Goal: Information Seeking & Learning: Learn about a topic

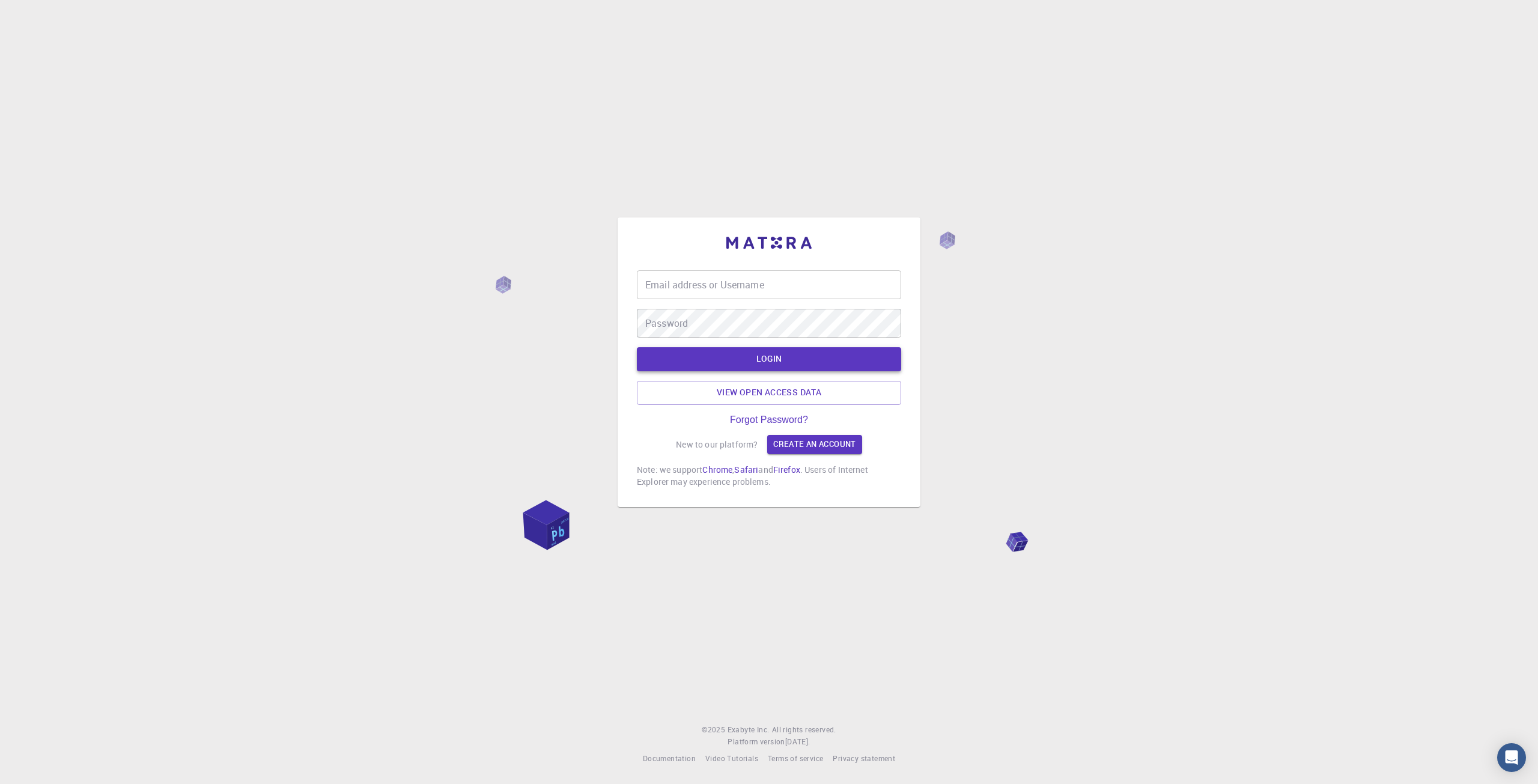
type input "maikcortes"
click at [736, 358] on button "LOGIN" at bounding box center [769, 359] width 265 height 24
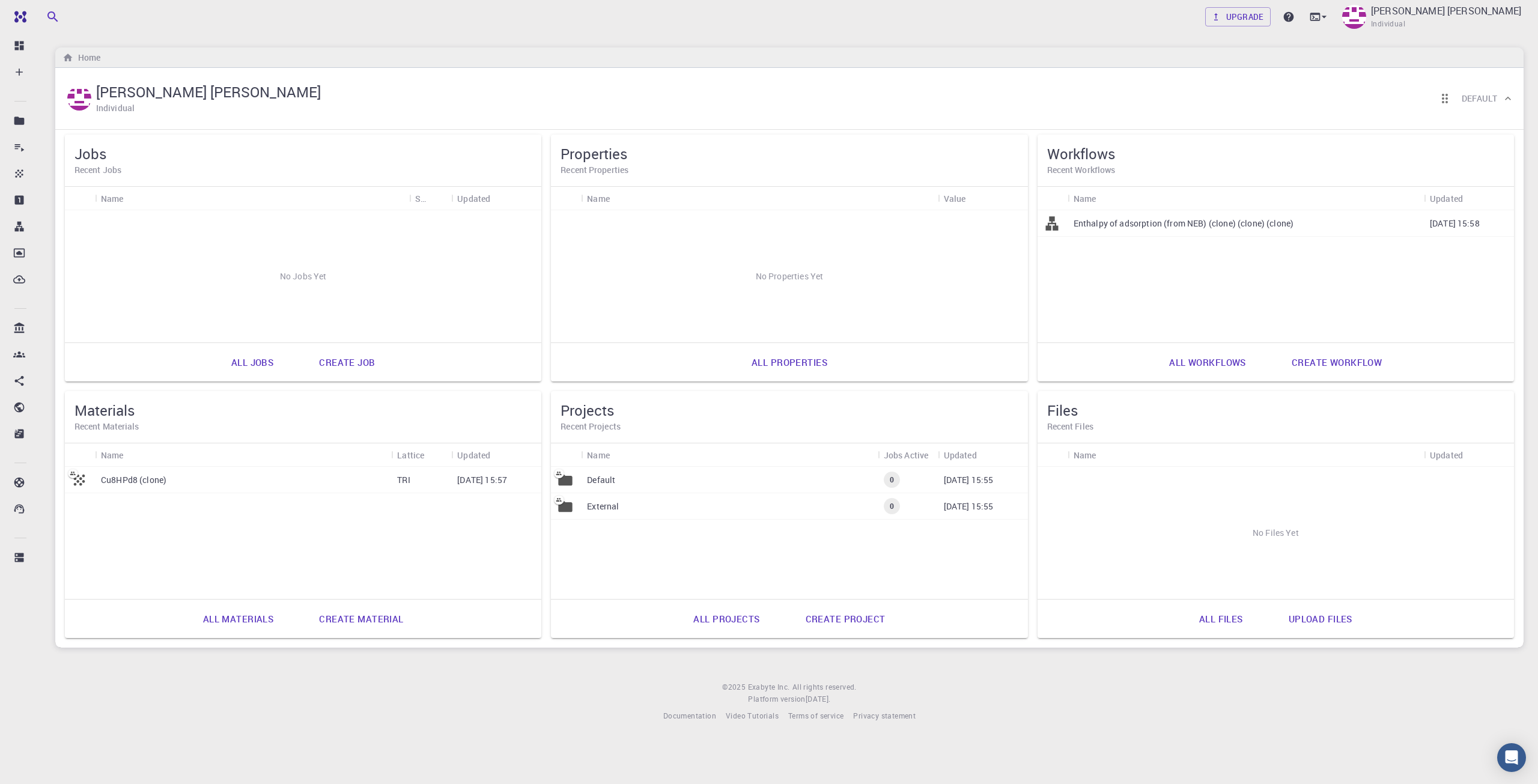
click at [806, 361] on link "All properties" at bounding box center [790, 362] width 102 height 29
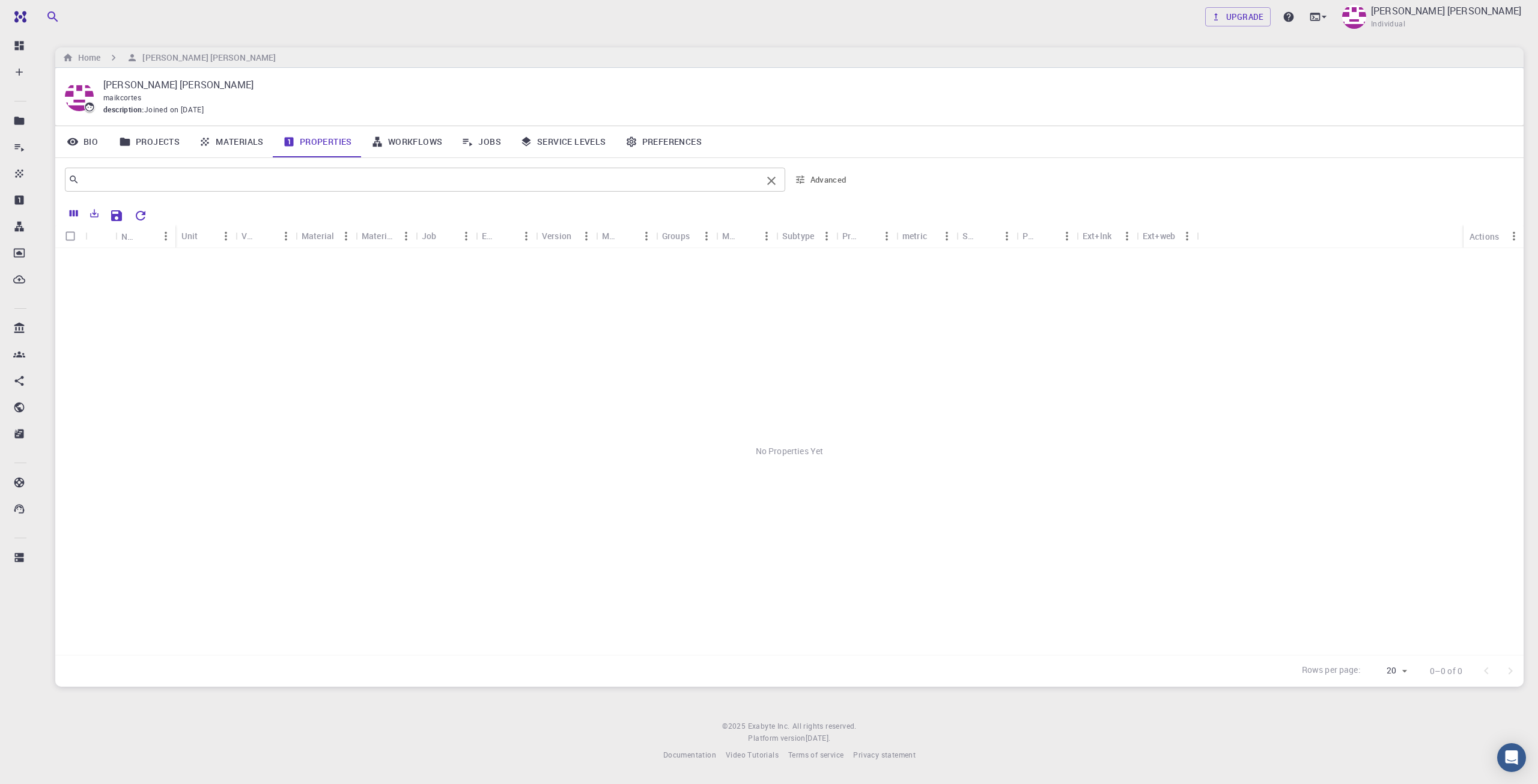
click at [291, 170] on div "​" at bounding box center [425, 180] width 720 height 24
type input "s"
type input "adsoption"
click at [85, 62] on h6 "Home" at bounding box center [86, 58] width 27 height 13
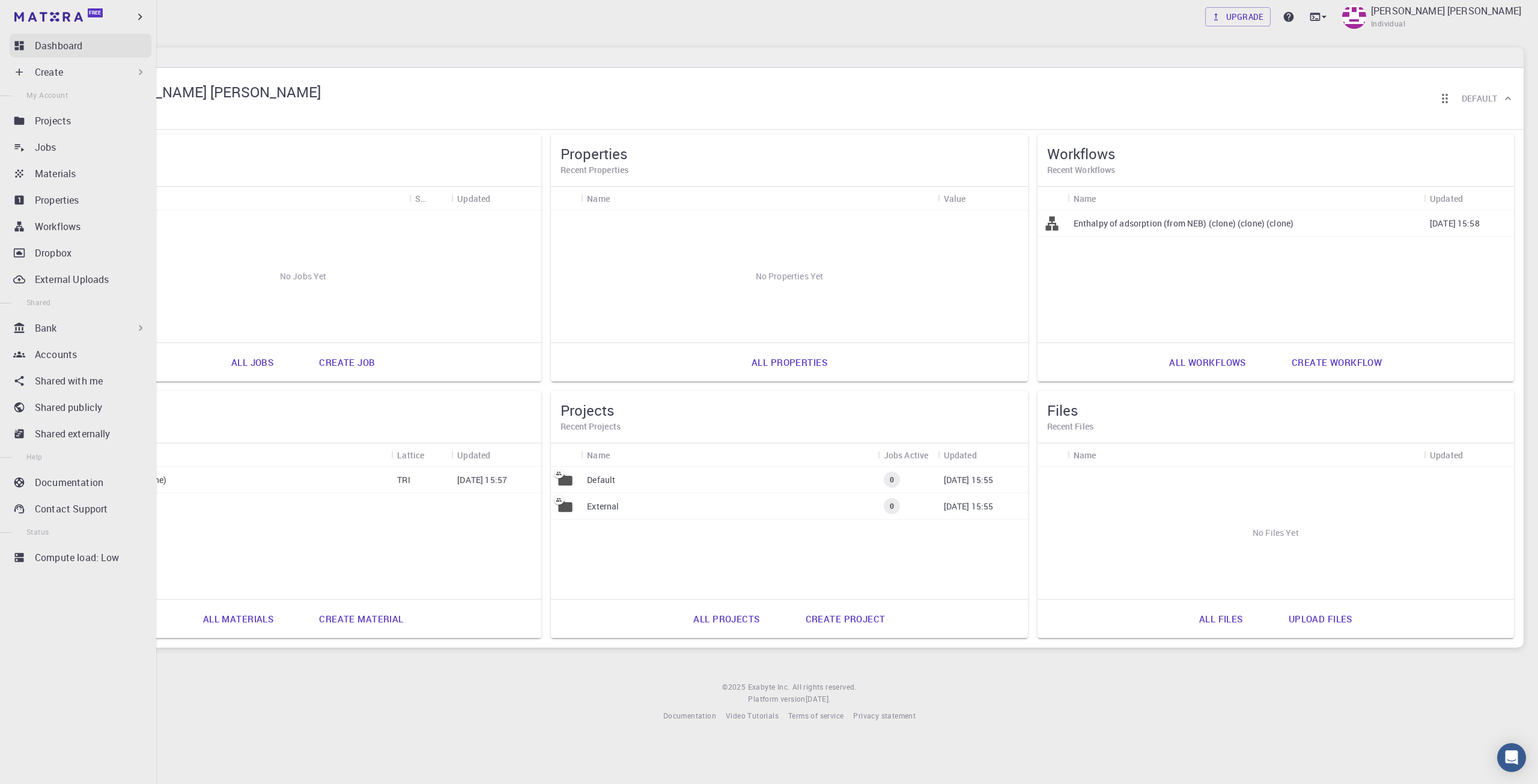
click at [90, 49] on div "Dashboard" at bounding box center [93, 46] width 117 height 15
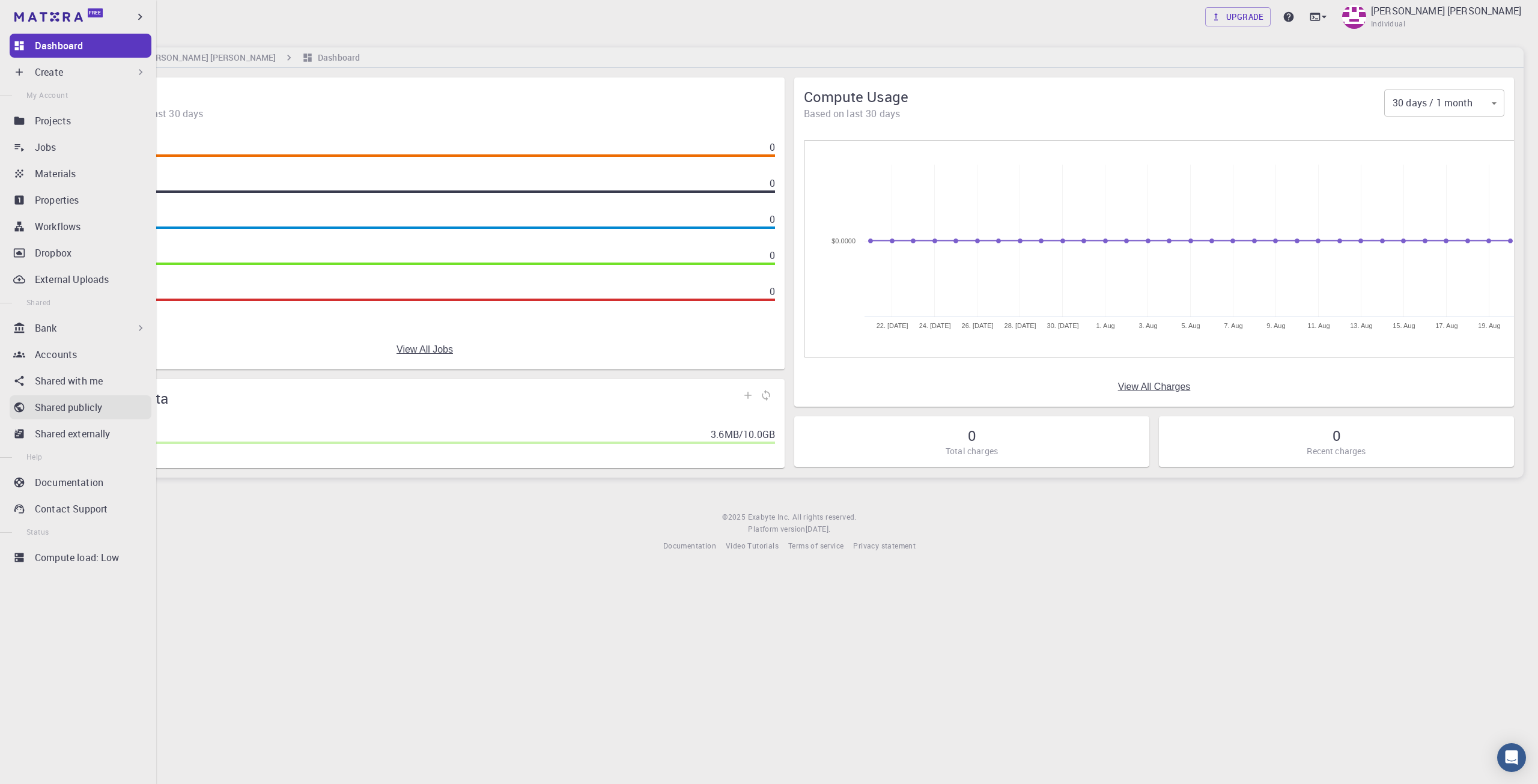
click at [117, 409] on div "Shared publicly" at bounding box center [93, 408] width 117 height 15
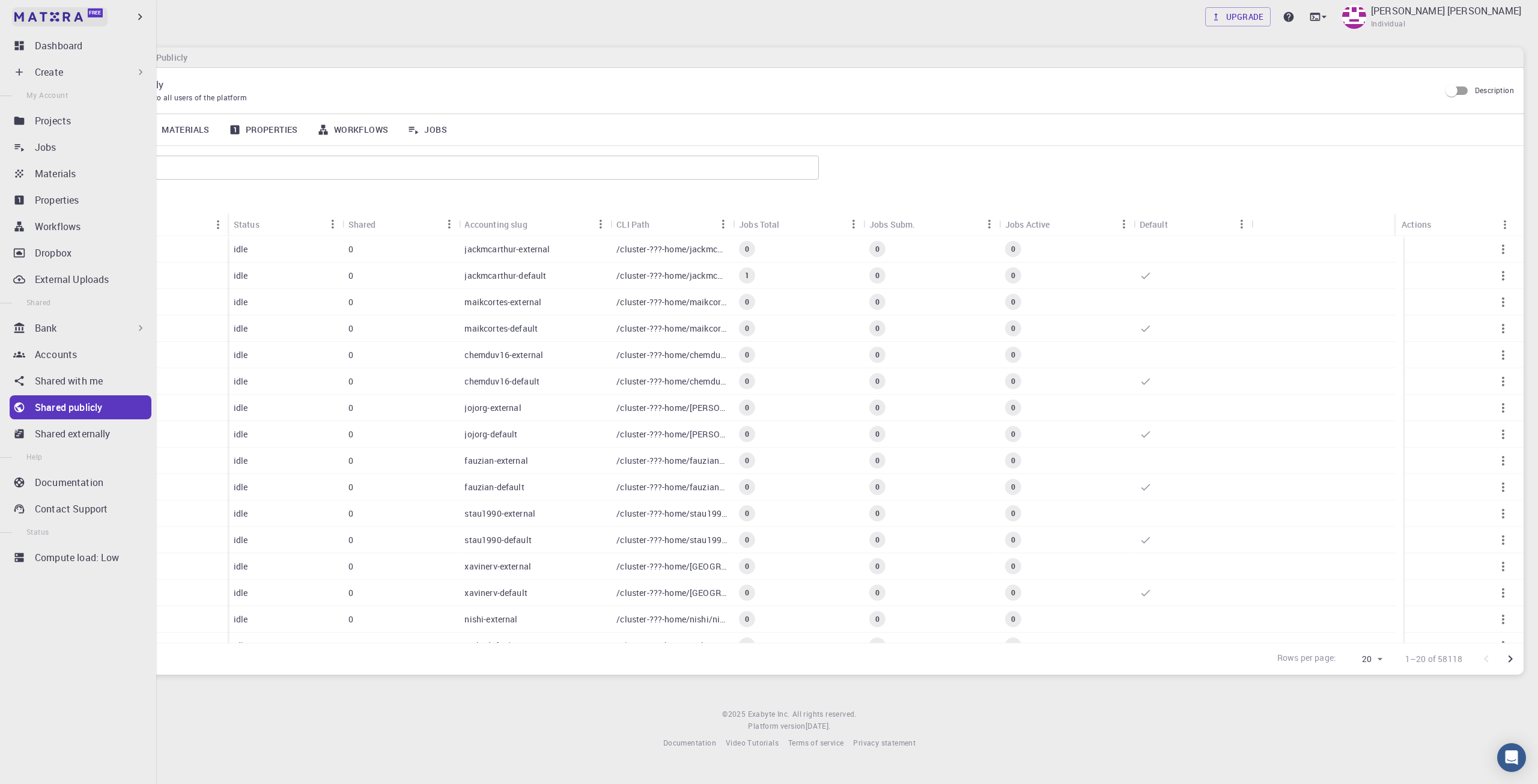
click at [76, 19] on img at bounding box center [49, 17] width 69 height 10
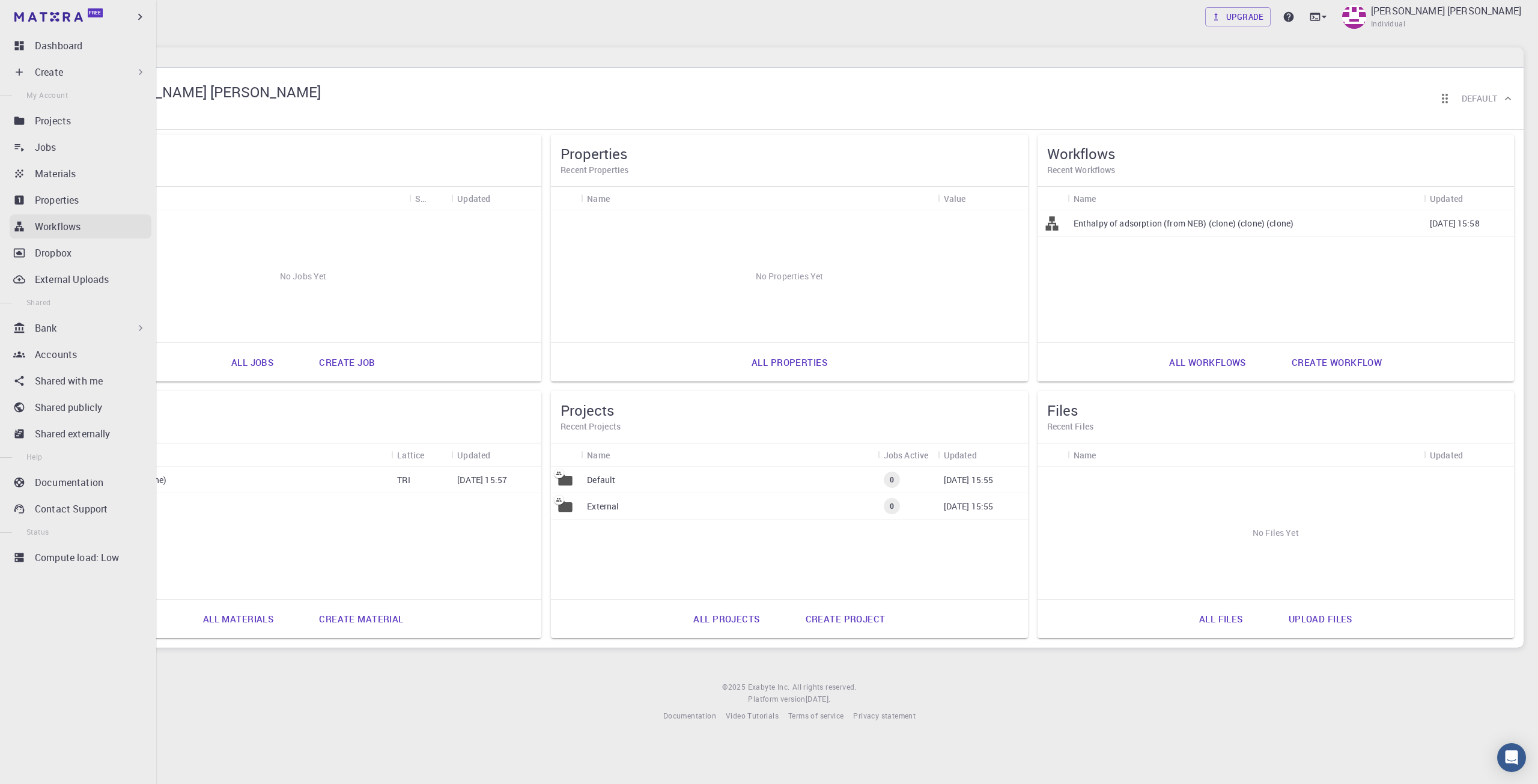
click at [91, 231] on div "Workflows" at bounding box center [93, 226] width 117 height 15
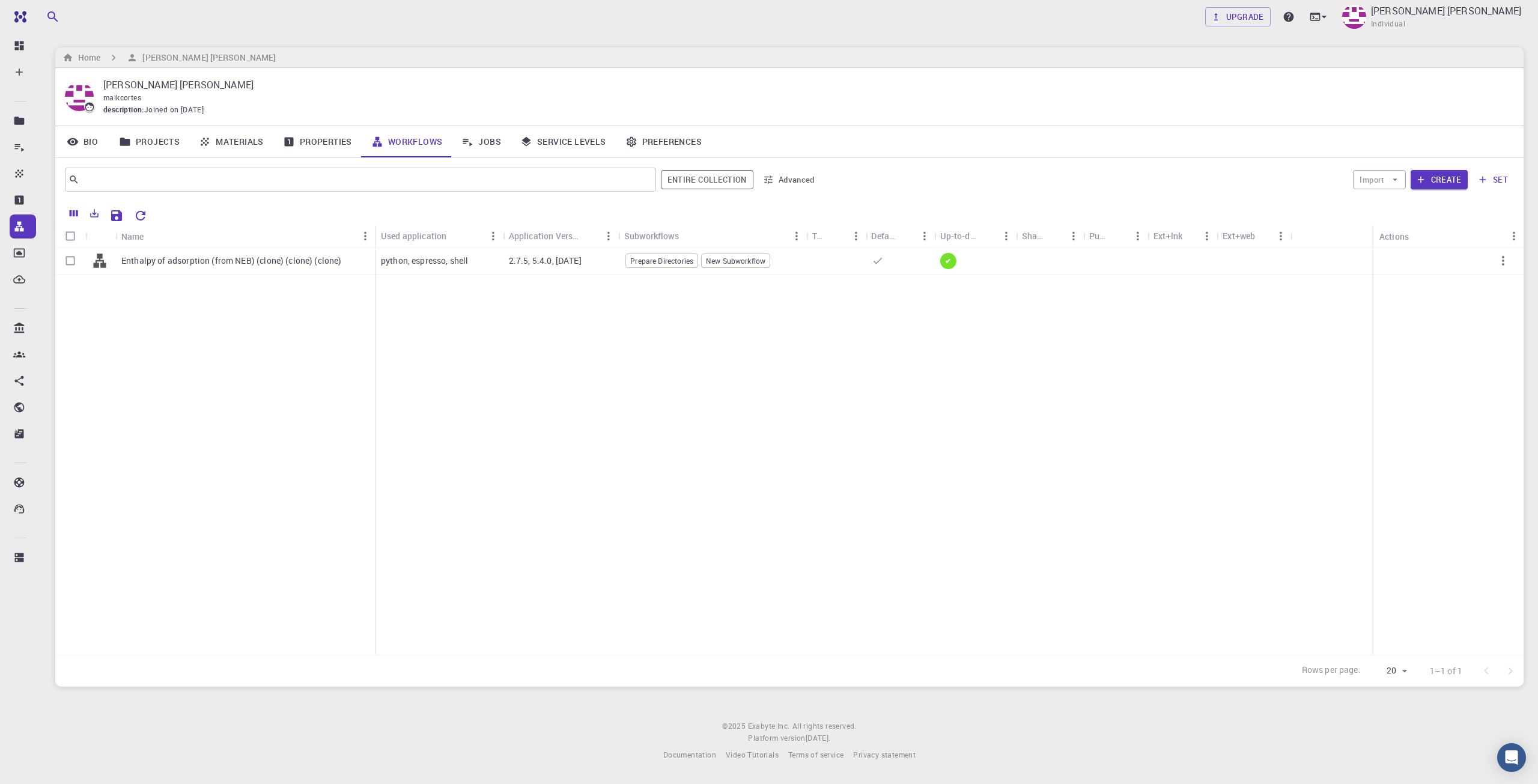
click at [715, 176] on button "Entire collection" at bounding box center [707, 179] width 92 height 19
click at [574, 186] on input "text" at bounding box center [356, 179] width 554 height 17
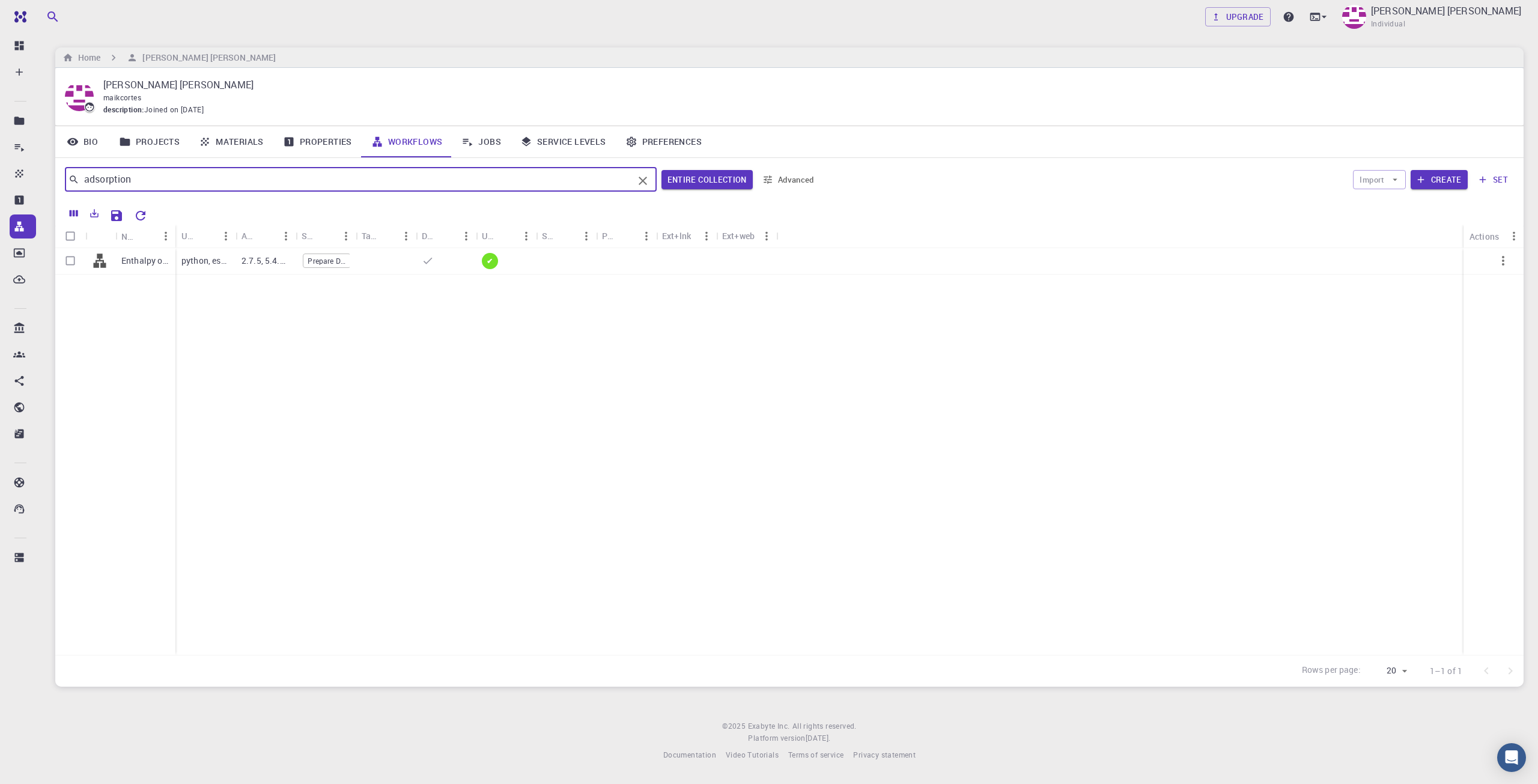
type input "adsorption"
click at [785, 179] on button "Advanced" at bounding box center [788, 179] width 63 height 19
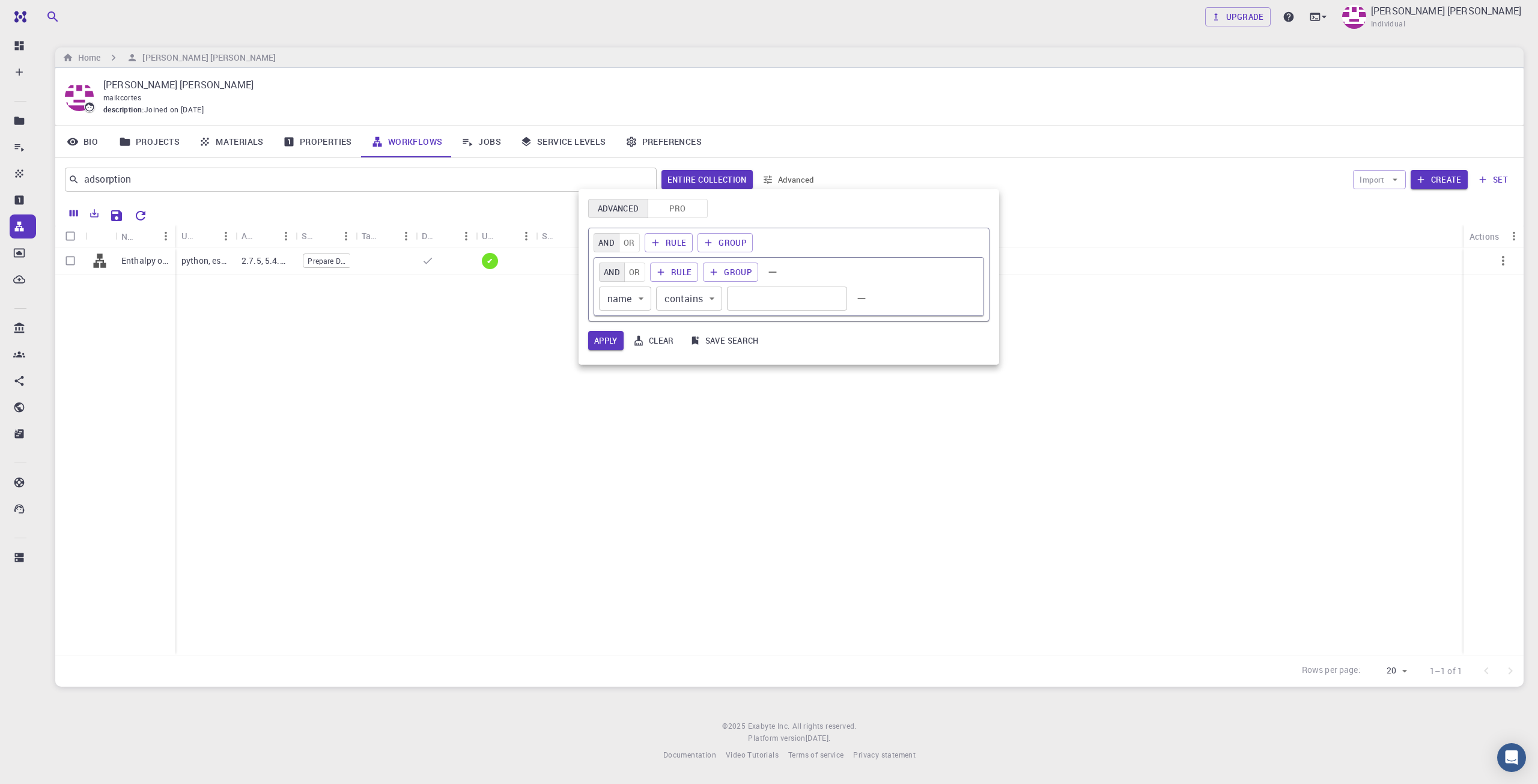
click at [537, 181] on div at bounding box center [769, 392] width 1538 height 784
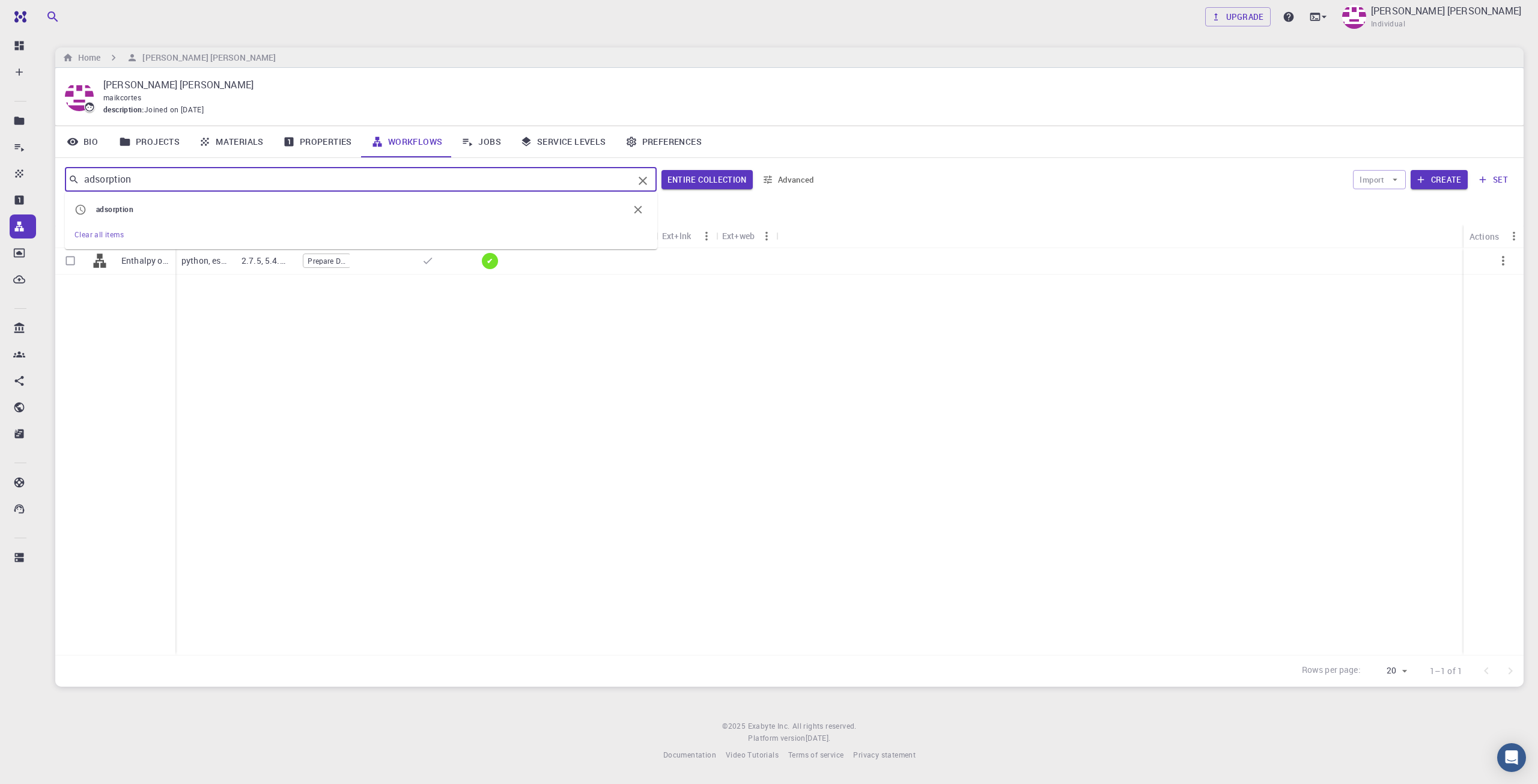
click at [517, 179] on input "adsorption" at bounding box center [356, 179] width 554 height 17
click at [346, 137] on link "Properties" at bounding box center [317, 141] width 88 height 31
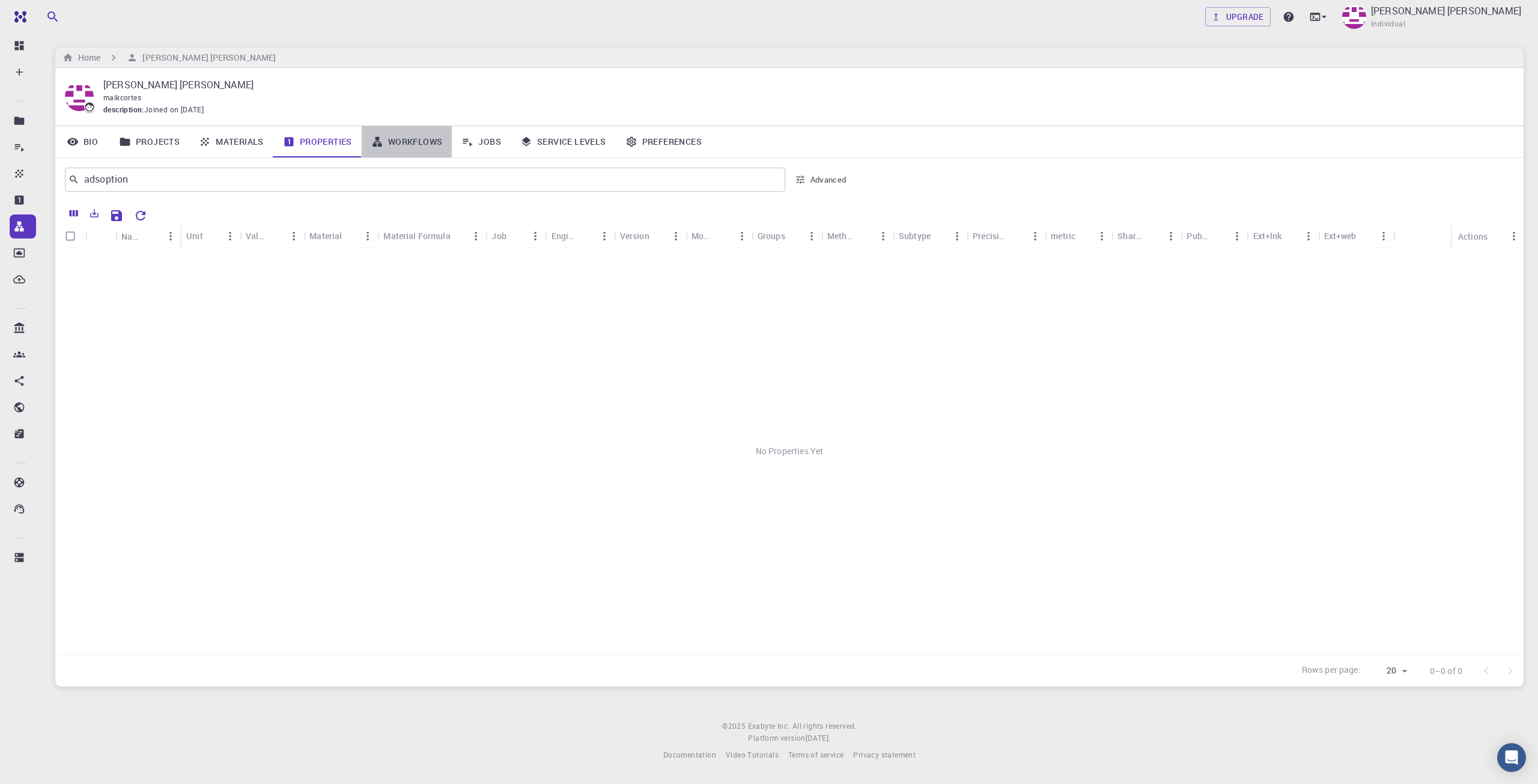
click at [415, 140] on link "Workflows" at bounding box center [407, 141] width 91 height 31
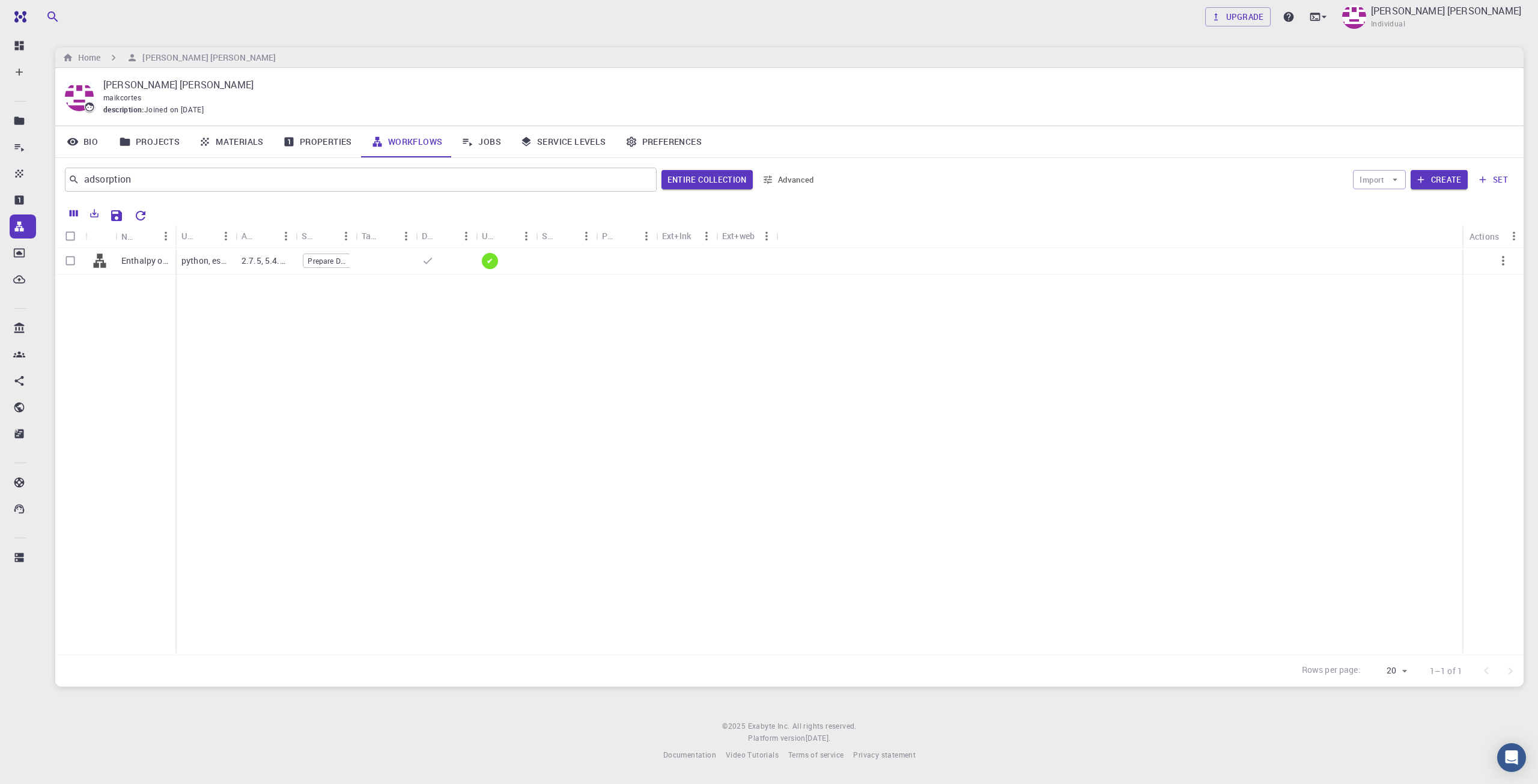
click at [82, 138] on link "Bio" at bounding box center [82, 141] width 54 height 31
